Goal: Task Accomplishment & Management: Manage account settings

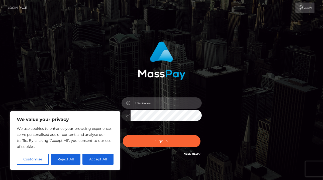
type input "roxpaoletti@yahoo.com"
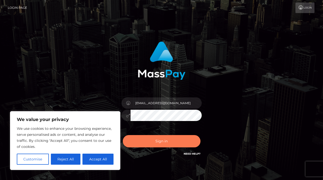
click at [159, 144] on button "Sign in" at bounding box center [162, 141] width 78 height 12
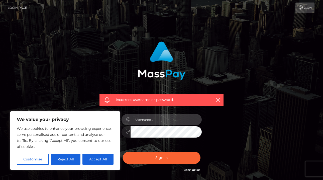
type input "roxpaoletti@yahoo.com"
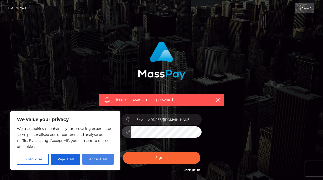
click at [94, 162] on button "Accept All" at bounding box center [98, 159] width 31 height 11
checkbox input "true"
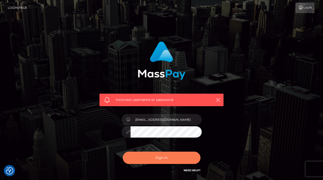
click at [163, 154] on button "Sign in" at bounding box center [162, 158] width 78 height 12
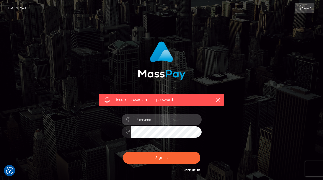
type input "roxpaoletti@yahoo.com"
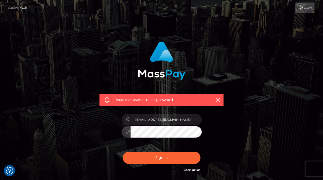
click at [162, 157] on button "Sign in" at bounding box center [162, 158] width 78 height 12
click at [219, 100] on icon "button" at bounding box center [218, 99] width 5 height 5
checkbox input "true"
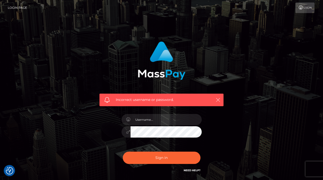
checkbox input "true"
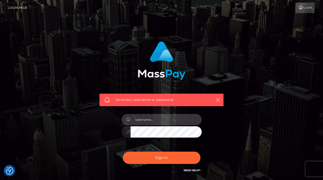
type input "roxpaoletti@yahoo.com"
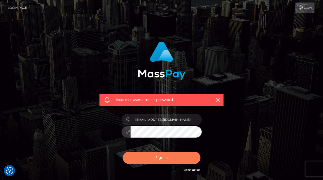
click at [195, 155] on button "Sign in" at bounding box center [162, 158] width 78 height 12
